Goal: Information Seeking & Learning: Learn about a topic

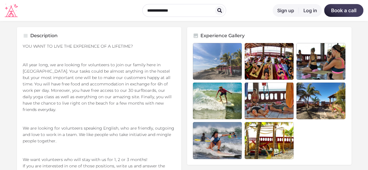
scroll to position [157, 0]
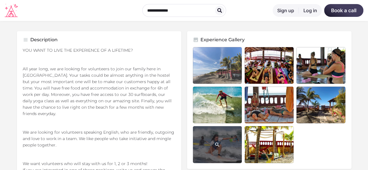
click at [218, 143] on link "Listing gallery item" at bounding box center [217, 144] width 49 height 37
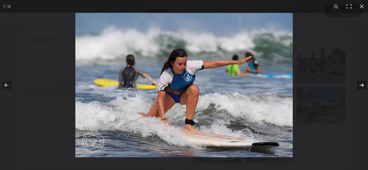
click at [358, 84] on button at bounding box center [357, 85] width 20 height 29
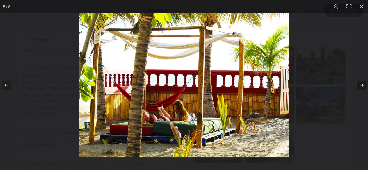
click at [358, 84] on button at bounding box center [357, 85] width 20 height 29
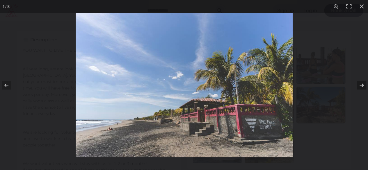
click at [358, 84] on button at bounding box center [357, 85] width 20 height 29
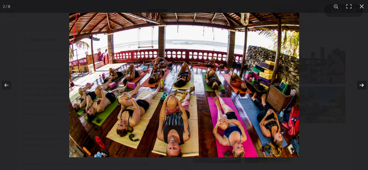
click at [358, 84] on button at bounding box center [357, 85] width 20 height 29
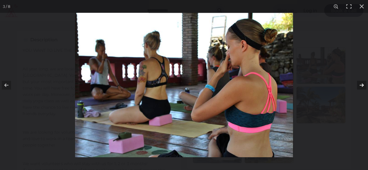
click at [358, 84] on button at bounding box center [357, 85] width 20 height 29
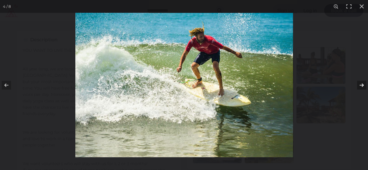
click at [358, 84] on button at bounding box center [357, 85] width 20 height 29
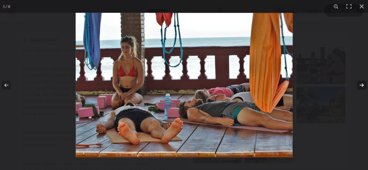
click at [358, 84] on button at bounding box center [357, 85] width 20 height 29
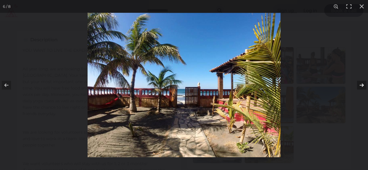
click at [358, 84] on button at bounding box center [357, 85] width 20 height 29
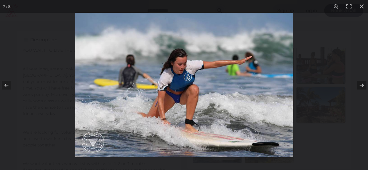
click at [358, 84] on button at bounding box center [357, 85] width 20 height 29
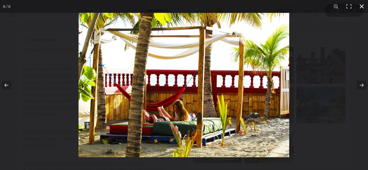
click at [361, 5] on button at bounding box center [361, 6] width 13 height 13
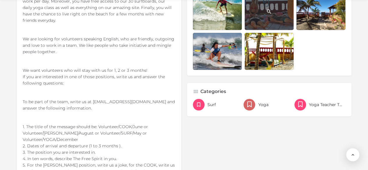
scroll to position [251, 0]
